Goal: Information Seeking & Learning: Learn about a topic

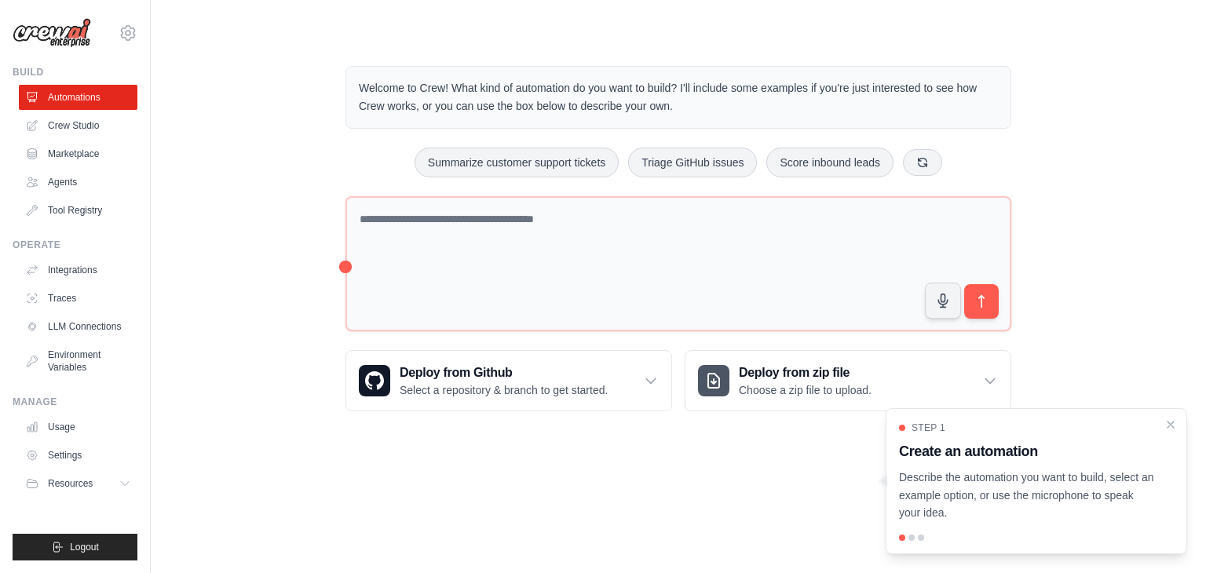
click at [738, 478] on body "[EMAIL_ADDRESS][DOMAIN_NAME] Settings Build Automations Crew Studio" at bounding box center [603, 286] width 1206 height 573
click at [1172, 426] on icon "Close walkthrough" at bounding box center [1171, 424] width 14 height 14
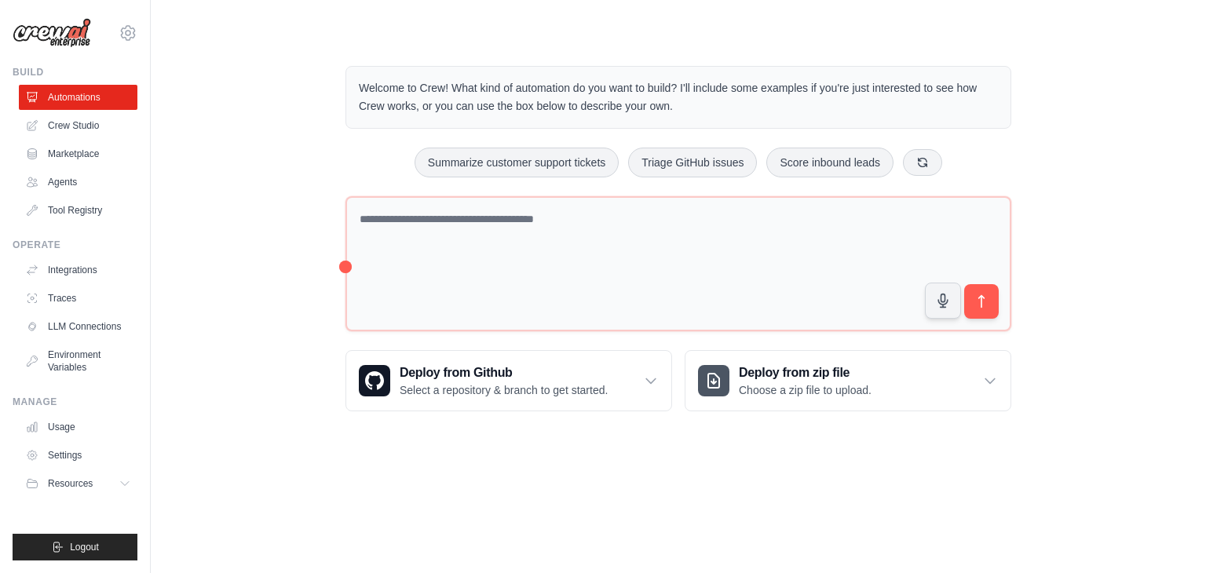
click at [63, 26] on img at bounding box center [52, 33] width 79 height 30
click at [134, 38] on icon at bounding box center [128, 33] width 19 height 19
click at [96, 133] on link "Crew Studio" at bounding box center [79, 125] width 119 height 25
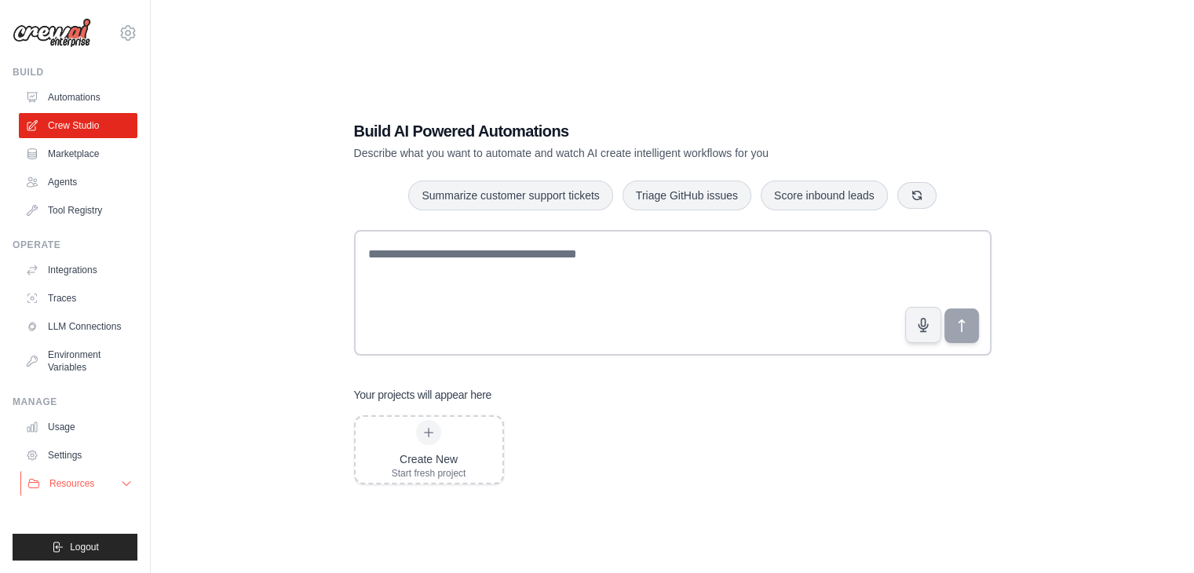
click at [91, 487] on span "Resources" at bounding box center [71, 483] width 45 height 13
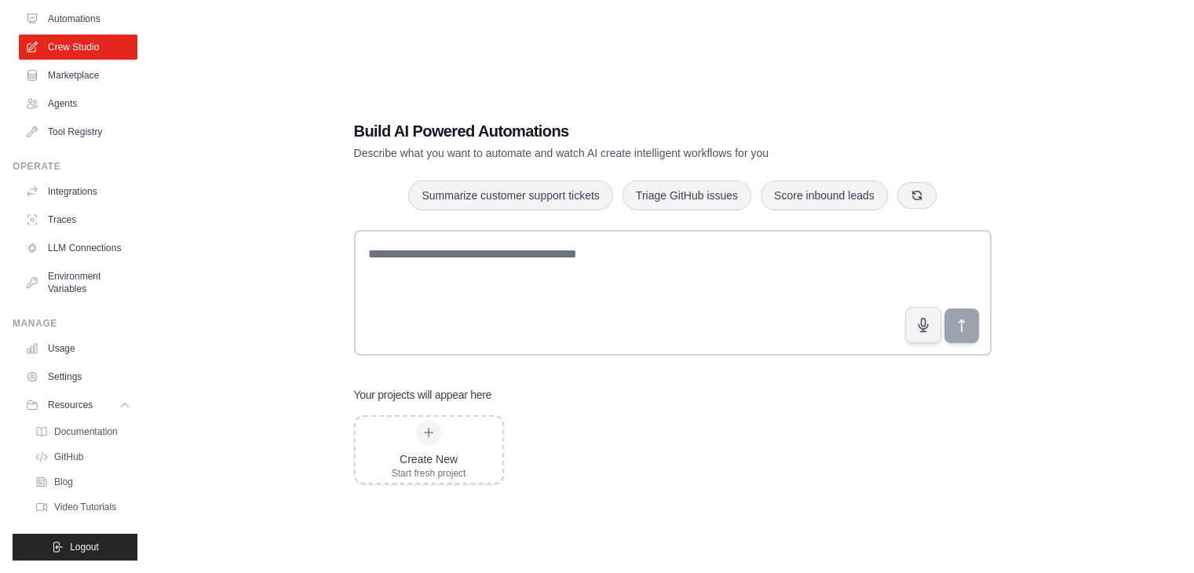
scroll to position [91, 0]
click at [81, 503] on span "Video Tutorials" at bounding box center [87, 507] width 62 height 13
click at [41, 432] on icon at bounding box center [43, 432] width 13 height 13
